Goal: Find contact information: Find contact information

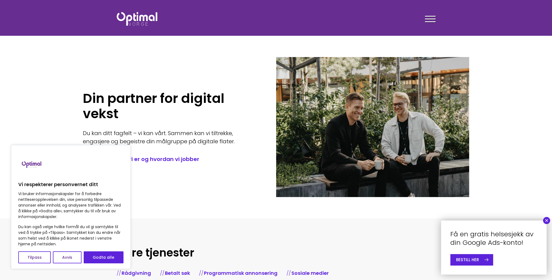
click at [430, 21] on span at bounding box center [430, 21] width 11 height 1
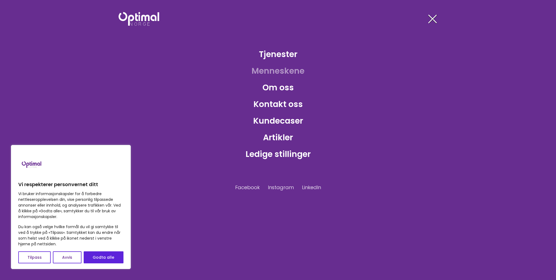
click at [269, 72] on link "Menneskene" at bounding box center [278, 71] width 62 height 18
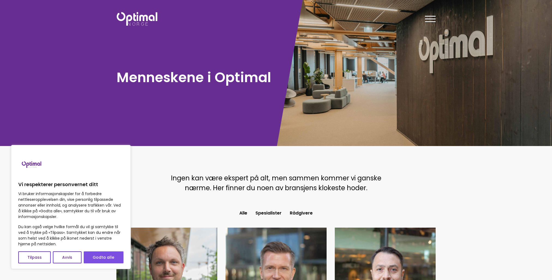
click at [98, 258] on button "Godta alle" at bounding box center [104, 257] width 40 height 12
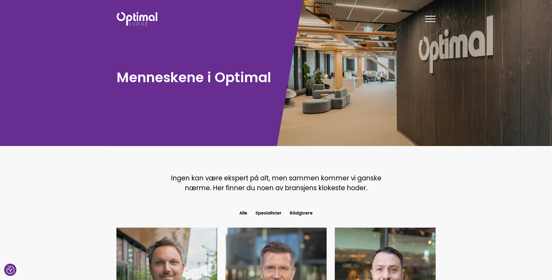
checkbox input "true"
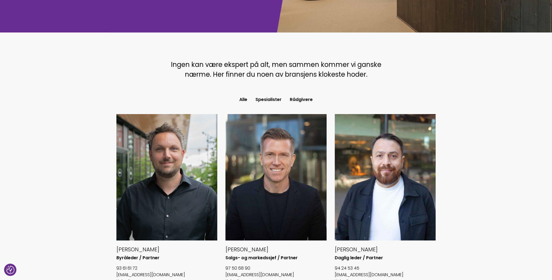
scroll to position [191, 0]
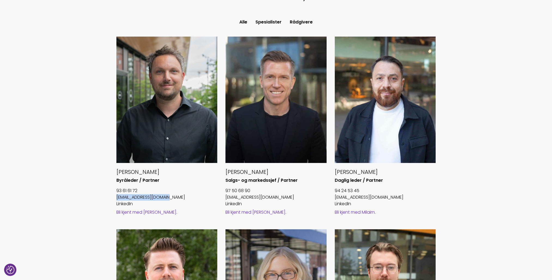
drag, startPoint x: 174, startPoint y: 196, endPoint x: 116, endPoint y: 196, distance: 58.9
click at [116, 196] on div "Håvard Foss Aamodt Byråleder / Partner 93 61 61 72 havard@optimalnorge.no Linke…" at bounding box center [166, 133] width 109 height 192
copy link "havard@optimalnorge.no"
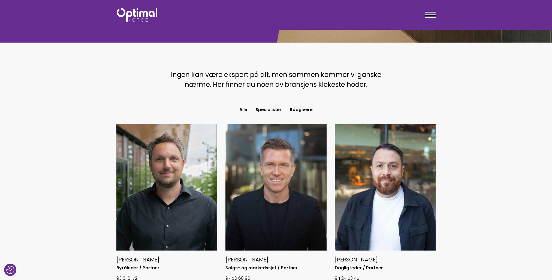
scroll to position [54, 0]
